Goal: Information Seeking & Learning: Learn about a topic

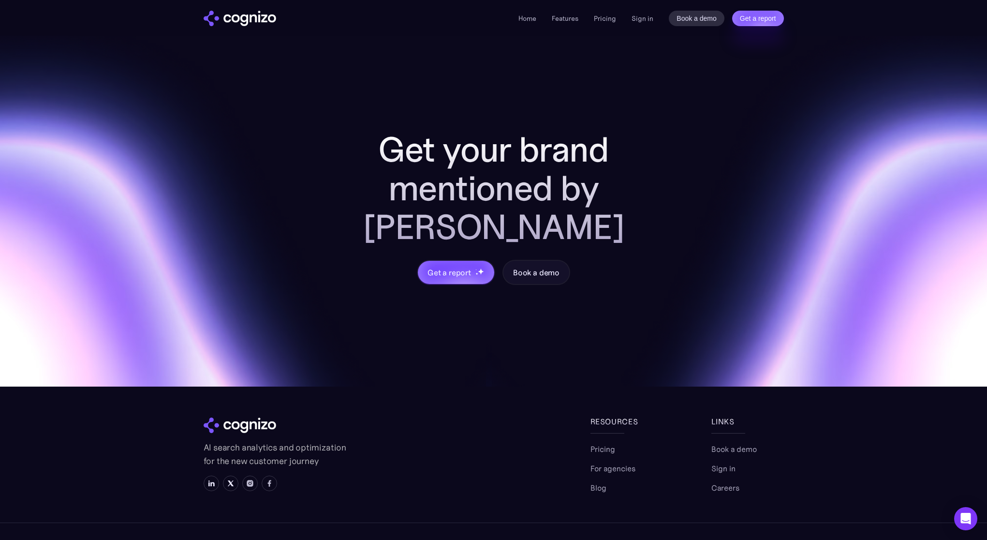
scroll to position [3722, 0]
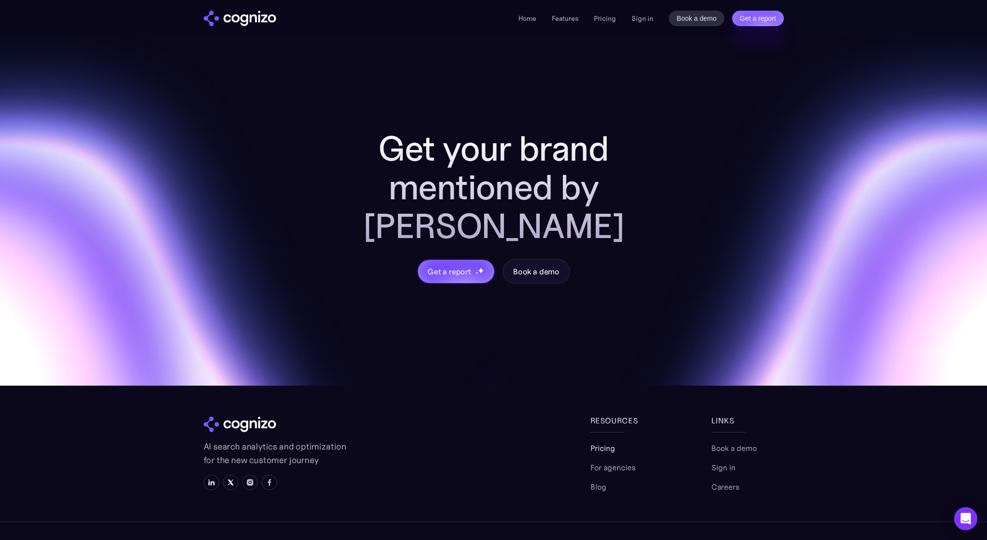
click at [599, 442] on link "Pricing" at bounding box center [603, 448] width 25 height 12
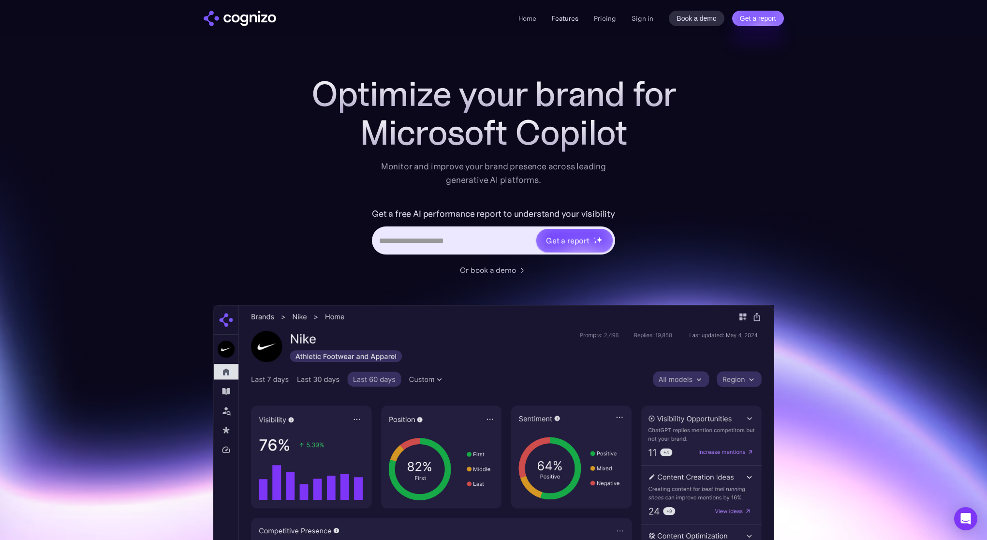
click at [570, 16] on link "Features" at bounding box center [565, 18] width 27 height 9
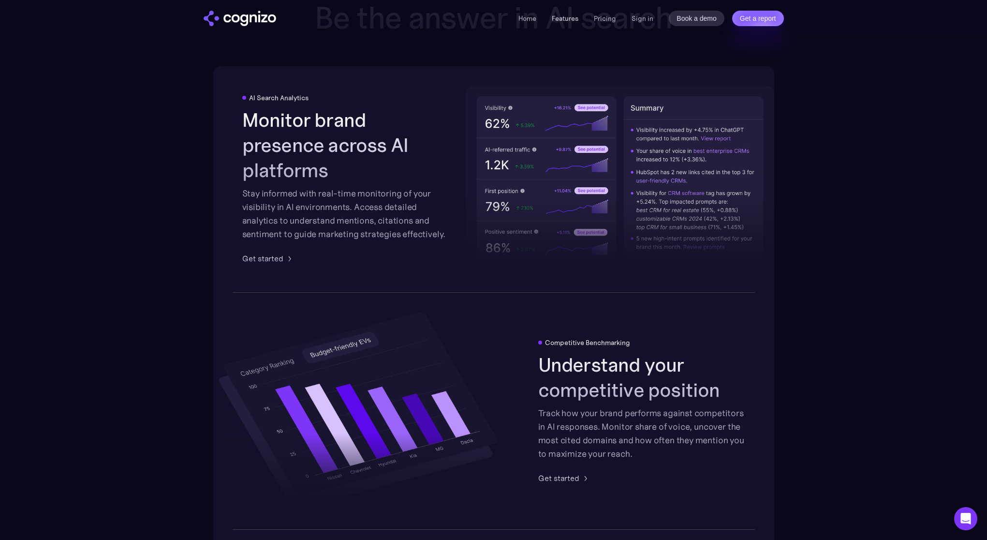
scroll to position [1507, 0]
